Goal: Find specific page/section: Find specific page/section

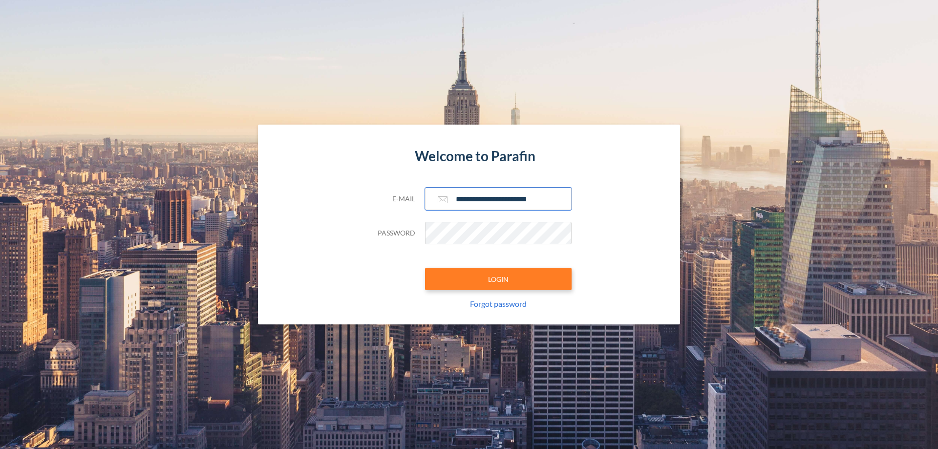
type input "**********"
click at [498, 279] on button "LOGIN" at bounding box center [498, 279] width 147 height 22
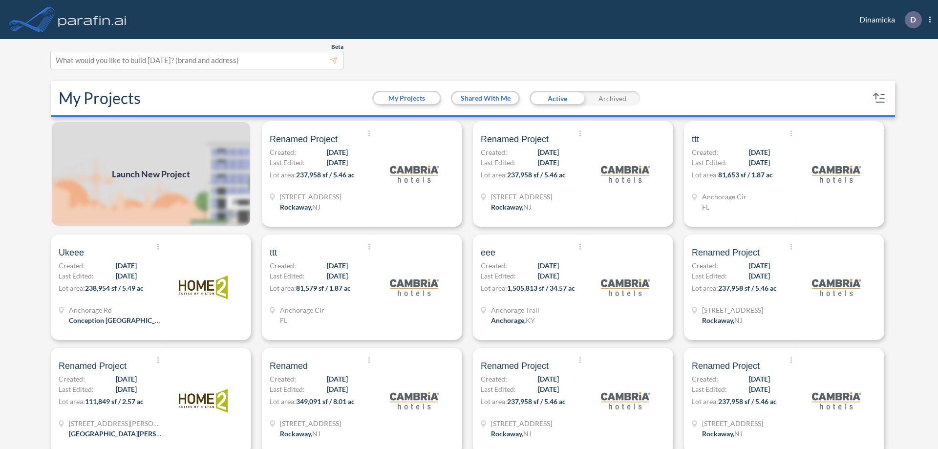
scroll to position [2, 0]
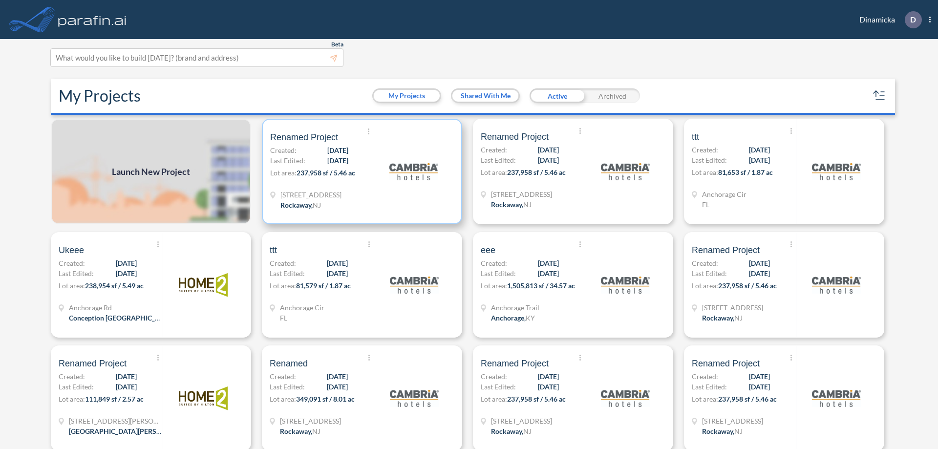
click at [360, 172] on p "Lot area: 237,958 sf / 5.46 ac" at bounding box center [322, 175] width 104 height 14
